Goal: Task Accomplishment & Management: Complete application form

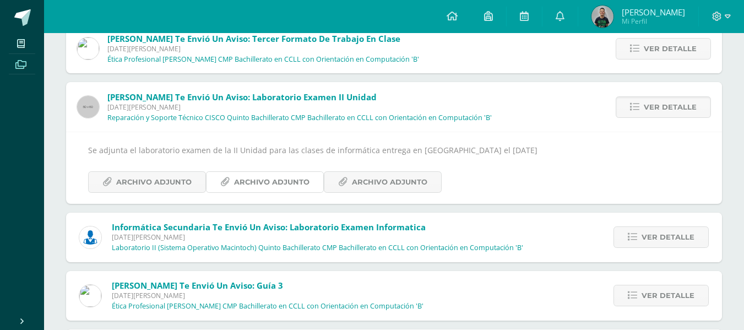
scroll to position [639, 0]
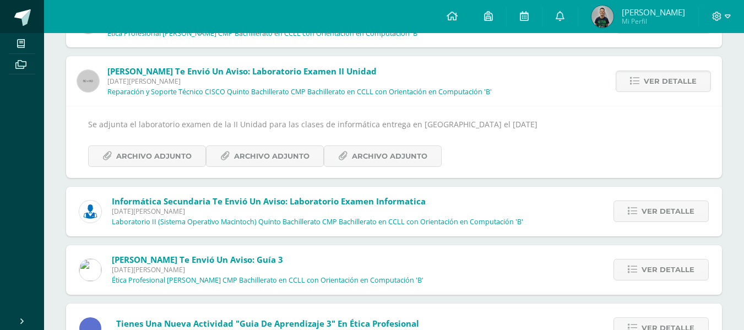
click at [18, 21] on span at bounding box center [22, 17] width 17 height 17
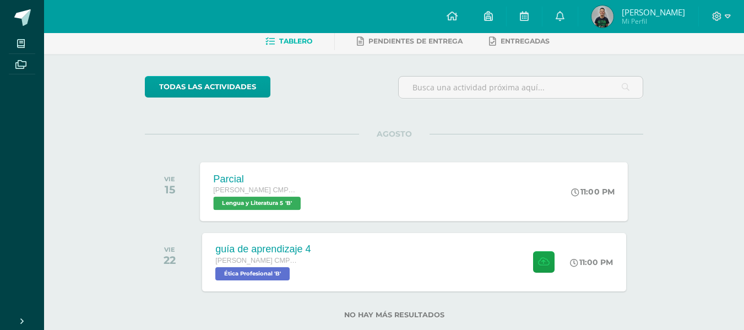
scroll to position [79, 0]
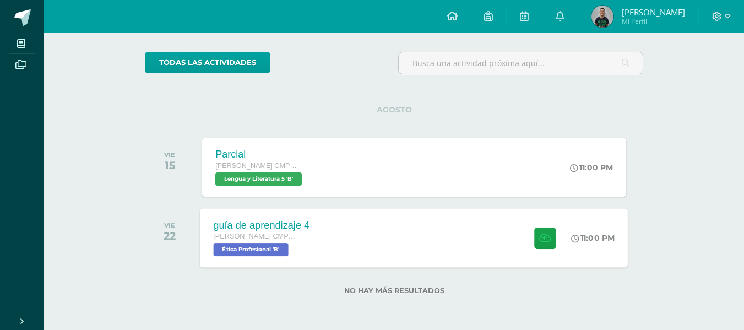
click at [416, 247] on div "guía de aprendizaje 4 Quinto Bachillerato CMP Bachillerato en CCLL con Orientac…" at bounding box center [415, 237] width 428 height 59
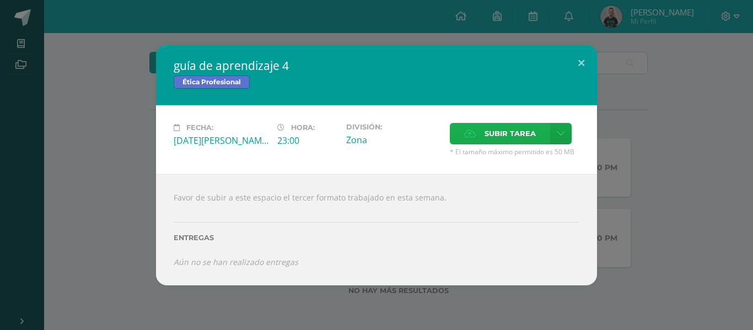
click at [467, 139] on label "Subir tarea" at bounding box center [500, 133] width 100 height 21
click at [0, 0] on input "Subir tarea" at bounding box center [0, 0] width 0 height 0
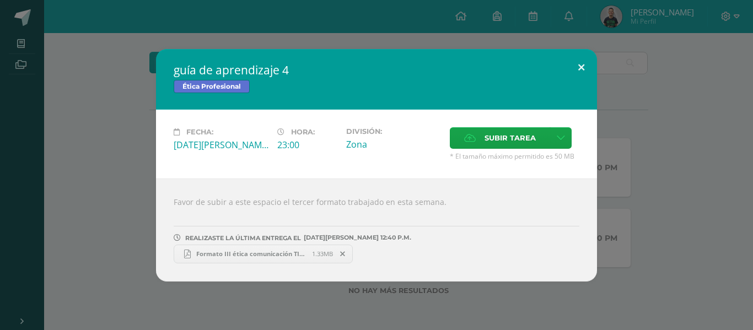
click at [577, 61] on button at bounding box center [580, 67] width 31 height 37
